Goal: Transaction & Acquisition: Purchase product/service

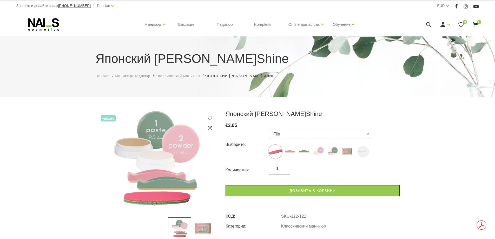
scroll to position [104, 0]
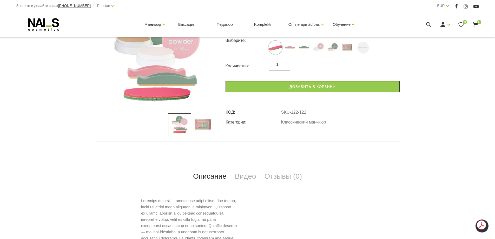
click at [204, 122] on img at bounding box center [202, 124] width 23 height 23
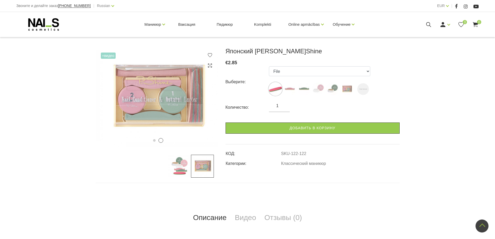
scroll to position [26, 0]
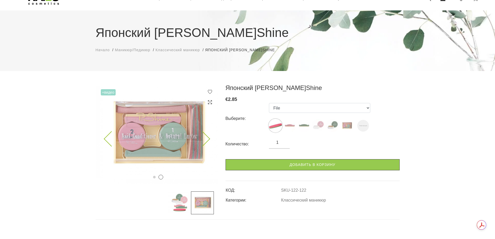
click at [209, 137] on img at bounding box center [157, 133] width 122 height 99
click at [106, 138] on icon at bounding box center [111, 138] width 15 height 15
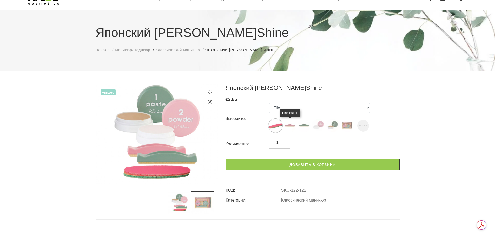
click at [291, 126] on img at bounding box center [289, 125] width 13 height 13
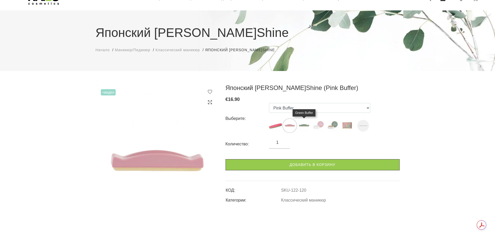
click at [306, 126] on img at bounding box center [303, 125] width 13 height 13
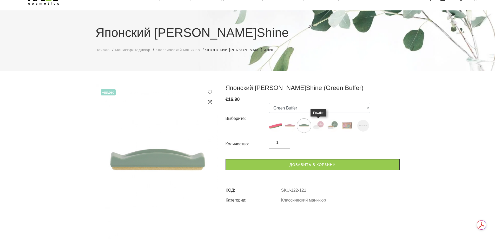
click at [317, 126] on img at bounding box center [318, 125] width 13 height 13
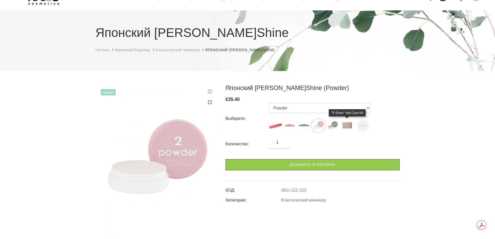
click at [350, 123] on img at bounding box center [346, 125] width 13 height 13
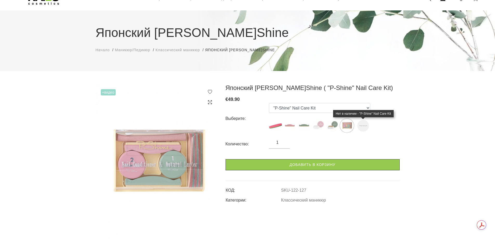
click at [365, 125] on img at bounding box center [363, 126] width 12 height 12
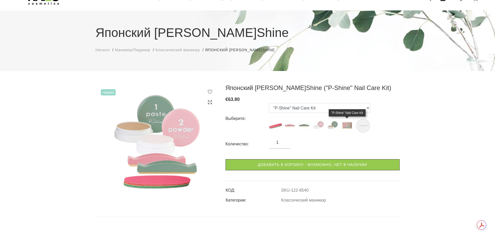
click at [346, 124] on img at bounding box center [346, 125] width 13 height 13
select select "127"
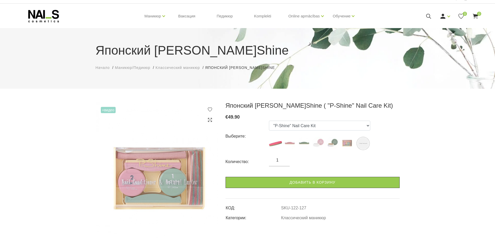
scroll to position [0, 0]
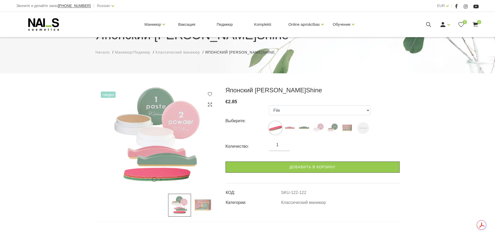
scroll to position [52, 0]
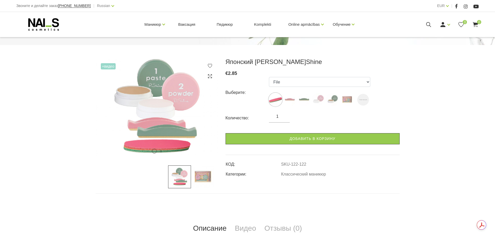
click at [180, 177] on img at bounding box center [179, 176] width 23 height 23
click at [312, 85] on select "File Pink Buffer Green Buffer Powder Paste "P-Shine" Nail Care Kit "P-Shine" Na…" at bounding box center [319, 82] width 101 height 10
click at [269, 77] on select "File Pink Buffer Green Buffer Powder Paste "P-Shine" Nail Care Kit "P-Shine" Na…" at bounding box center [319, 82] width 101 height 10
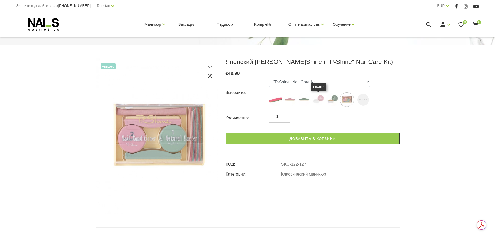
click at [321, 98] on img at bounding box center [318, 99] width 13 height 13
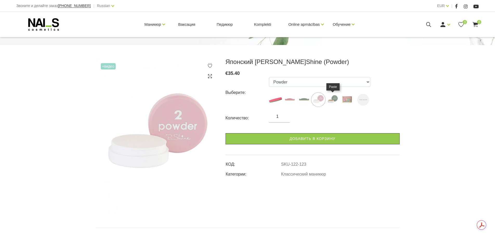
click at [330, 99] on img at bounding box center [332, 99] width 13 height 13
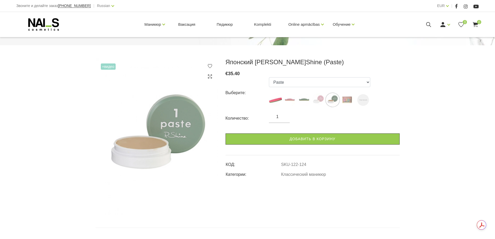
scroll to position [26, 0]
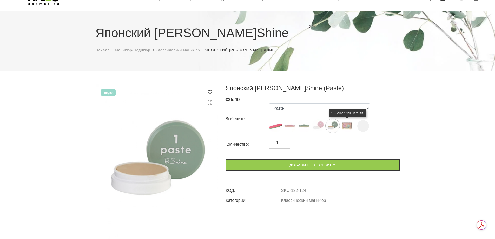
click at [347, 126] on img at bounding box center [346, 125] width 13 height 13
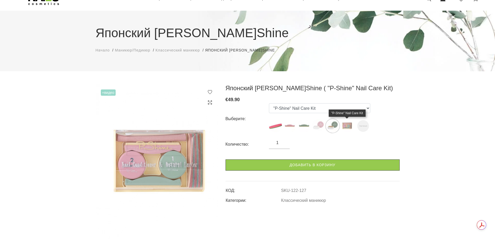
click at [344, 127] on img at bounding box center [346, 125] width 13 height 13
click at [297, 108] on select "File Pink Buffer Green Buffer Powder Paste "P-Shine" Nail Care Kit "P-Shine" Na…" at bounding box center [319, 108] width 101 height 10
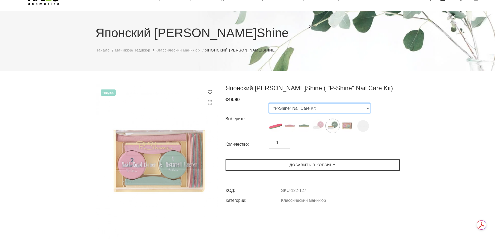
select select "6540"
click at [269, 103] on select "File Pink Buffer Green Buffer Powder Paste "P-Shine" Nail Care Kit "P-Shine" Na…" at bounding box center [319, 108] width 101 height 10
